Goal: Information Seeking & Learning: Stay updated

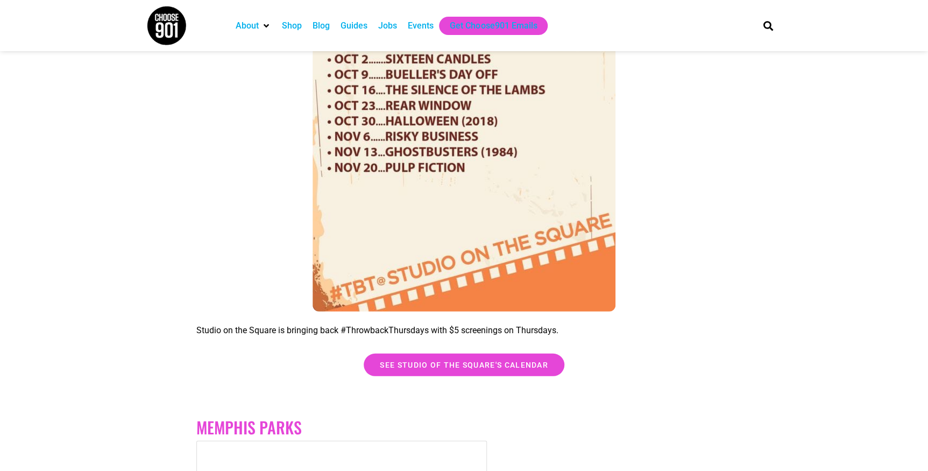
scroll to position [1297, 0]
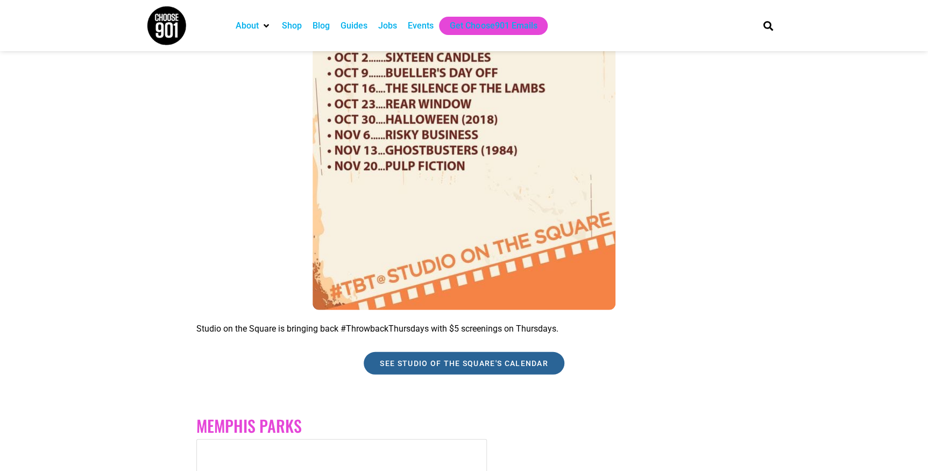
click at [378, 374] on link "See Studio of the Square's calendar" at bounding box center [464, 363] width 201 height 23
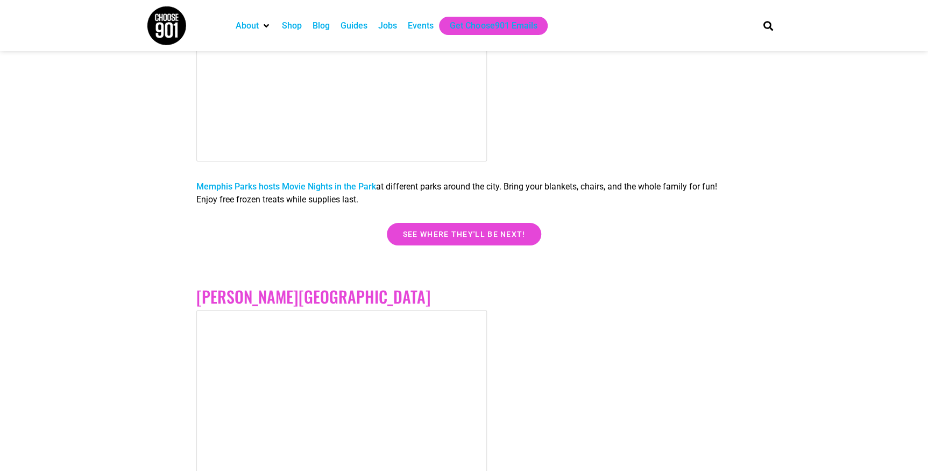
scroll to position [1995, 0]
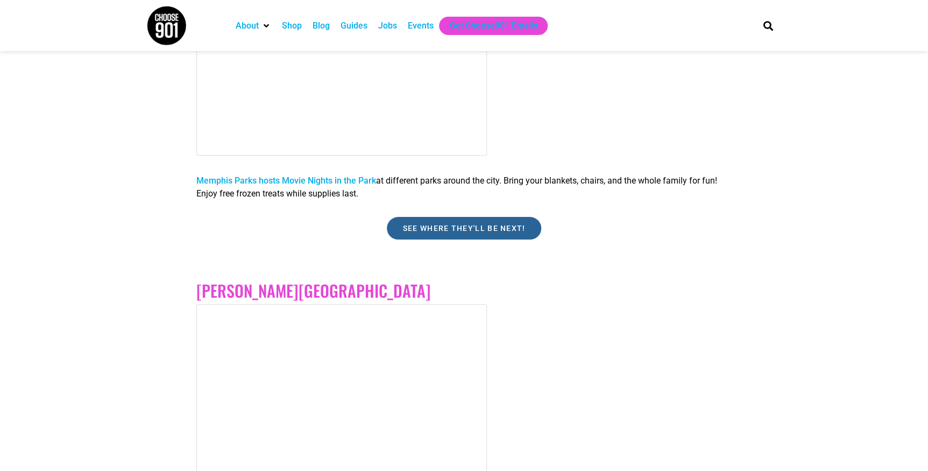
click at [451, 239] on link "See where they'll be next!" at bounding box center [464, 228] width 155 height 23
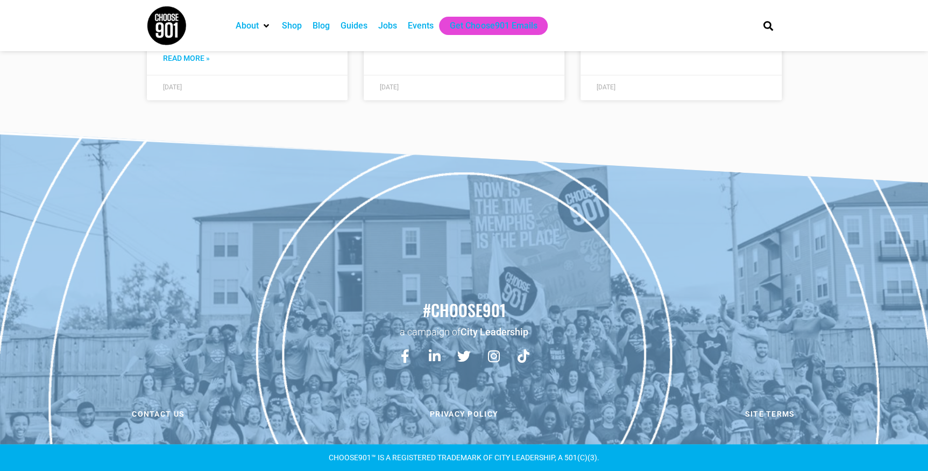
scroll to position [4500, 0]
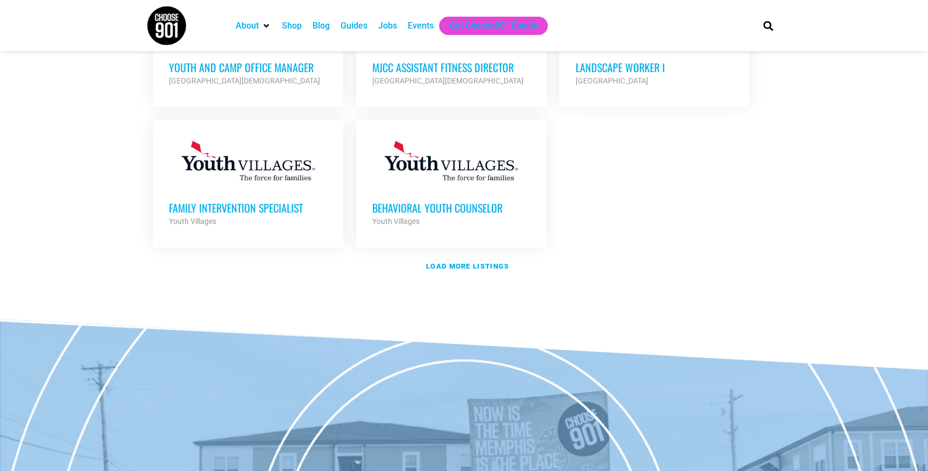
scroll to position [1349, 0]
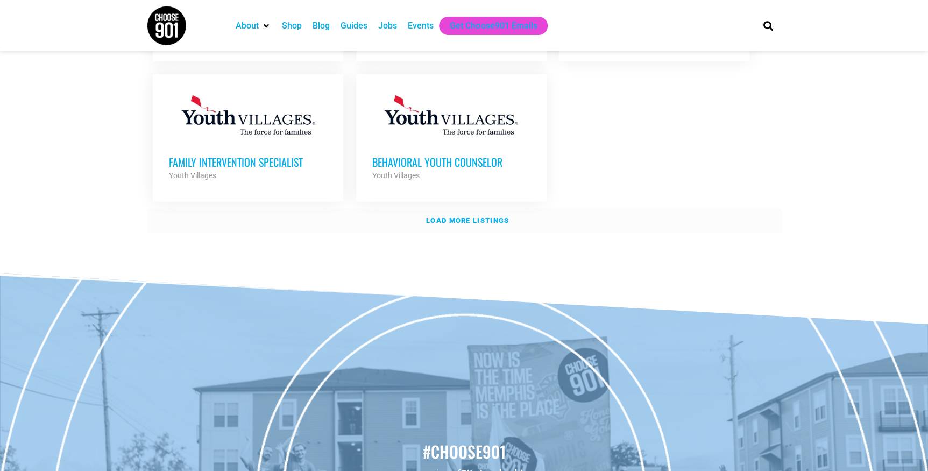
click at [489, 224] on strong "Load more listings" at bounding box center [467, 220] width 83 height 8
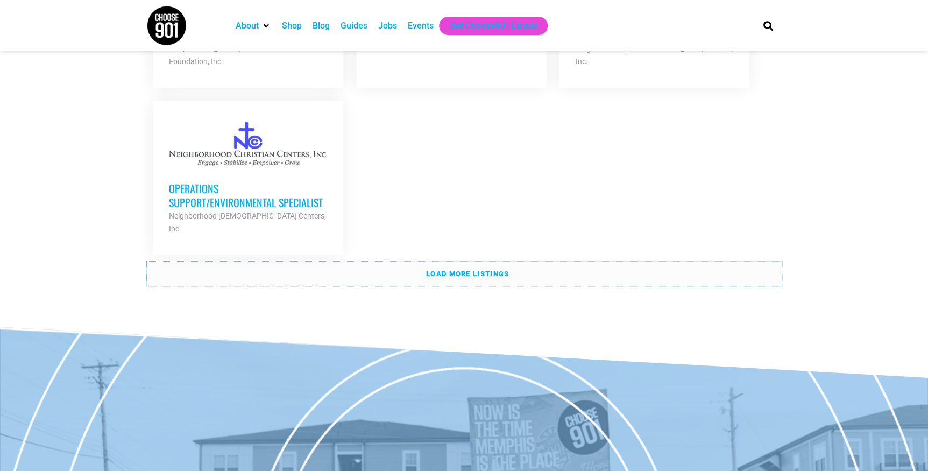
scroll to position [2444, 0]
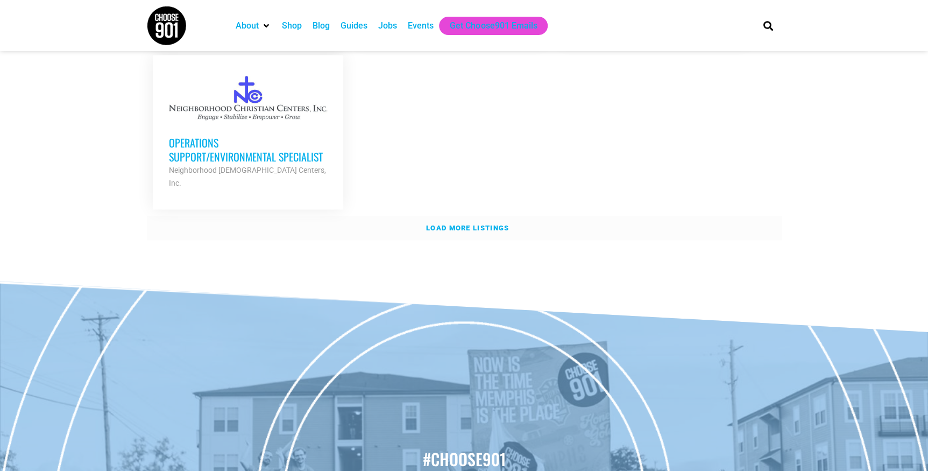
click at [444, 240] on link "Load more listings" at bounding box center [464, 228] width 635 height 25
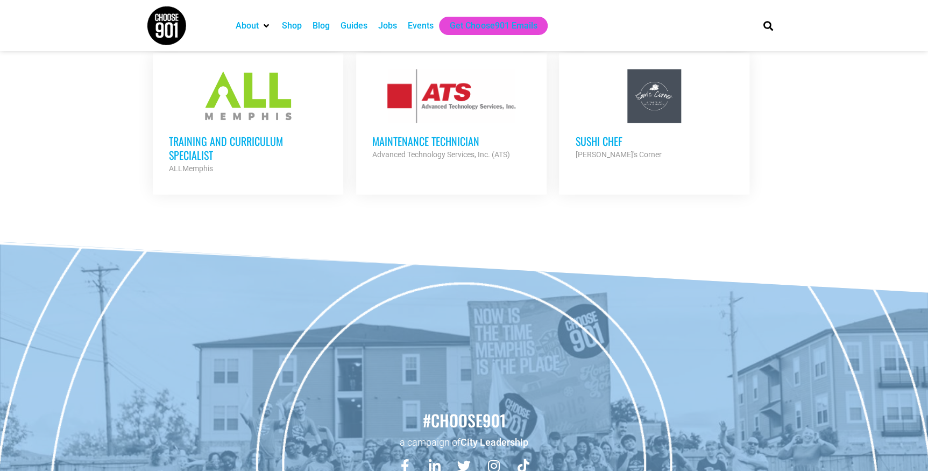
scroll to position [3227, 0]
